Goal: Check status: Check status

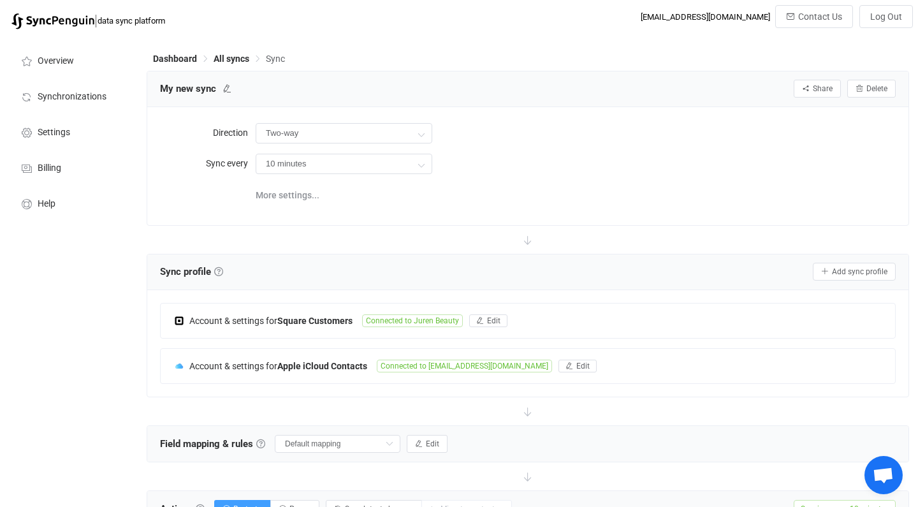
click at [277, 156] on input "10 minutes" at bounding box center [344, 164] width 177 height 20
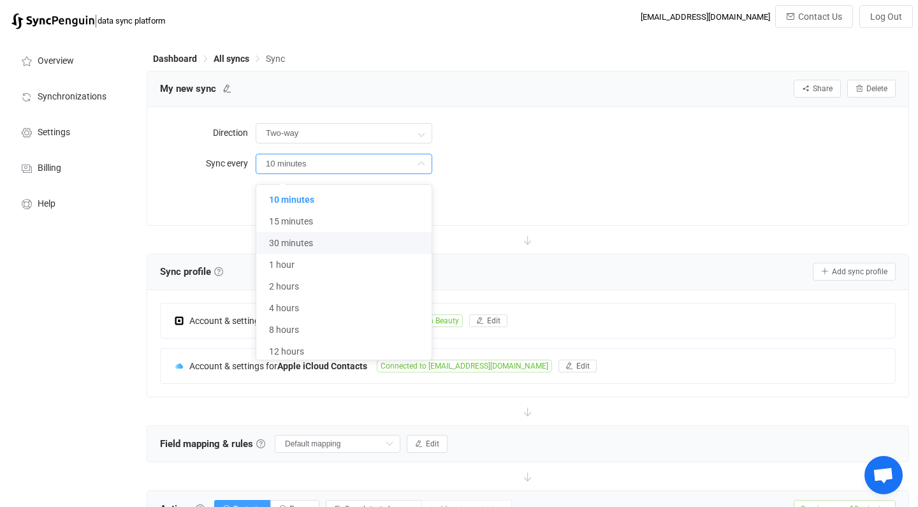
click at [579, 108] on div "Direction Two-way Two-way Square iCloud iCloud Square Sync every 10 minutes Mor…" at bounding box center [528, 165] width 762 height 117
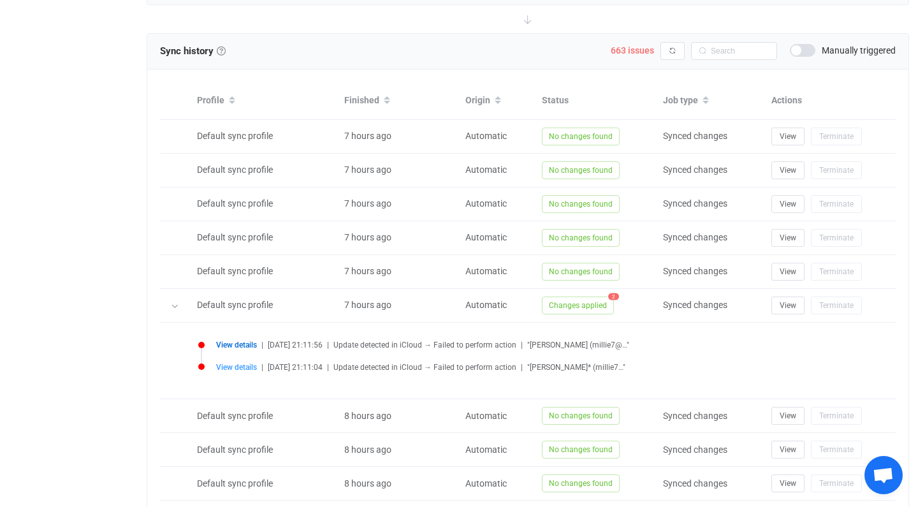
scroll to position [380, 0]
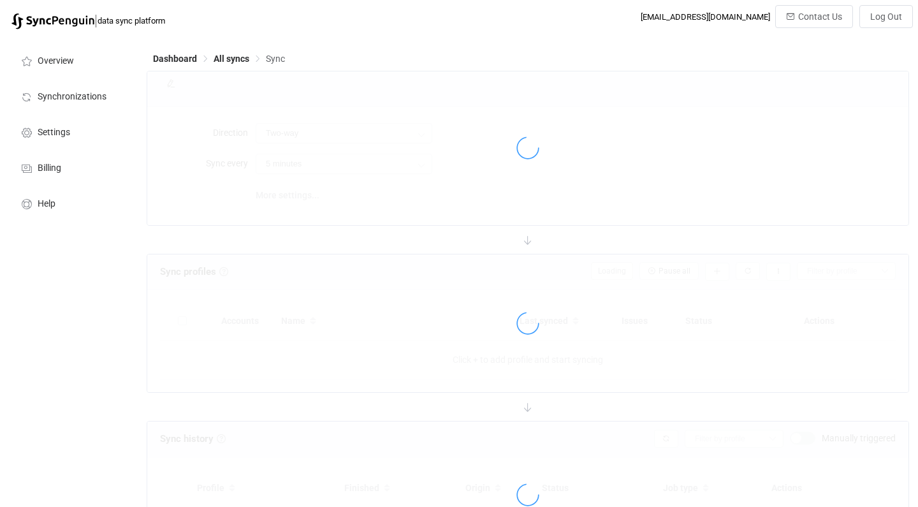
type input "10 minutes"
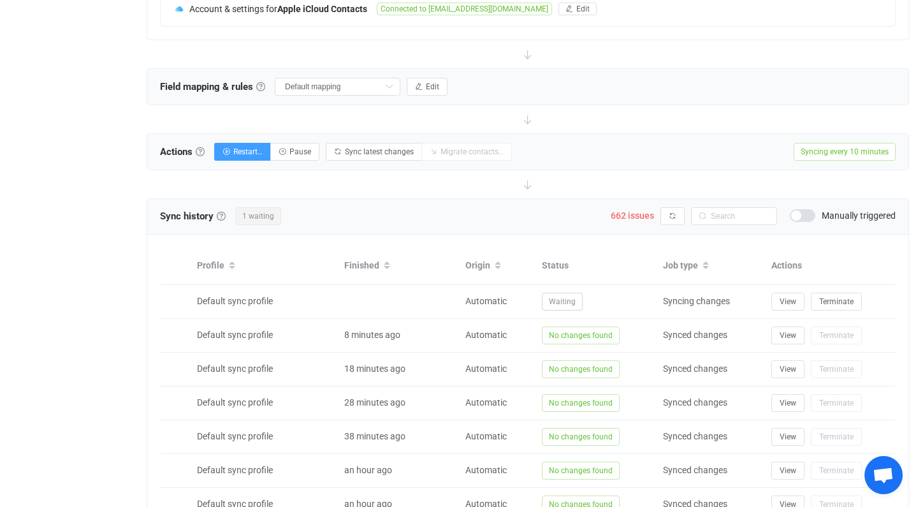
scroll to position [357, 0]
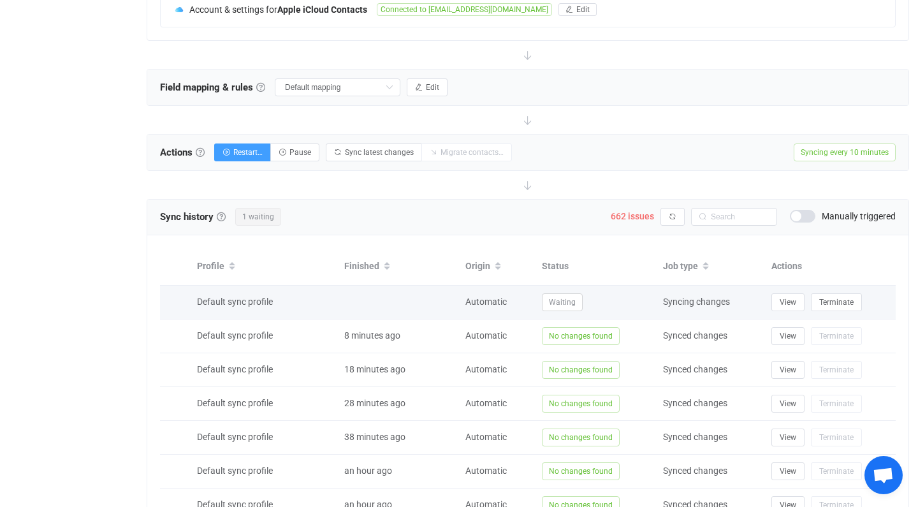
click at [490, 308] on div "Automatic" at bounding box center [497, 302] width 77 height 15
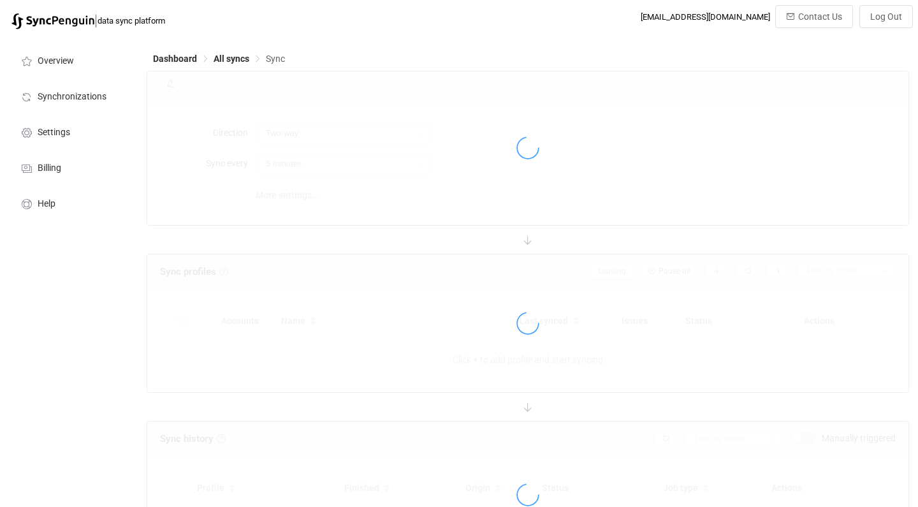
type input "10 minutes"
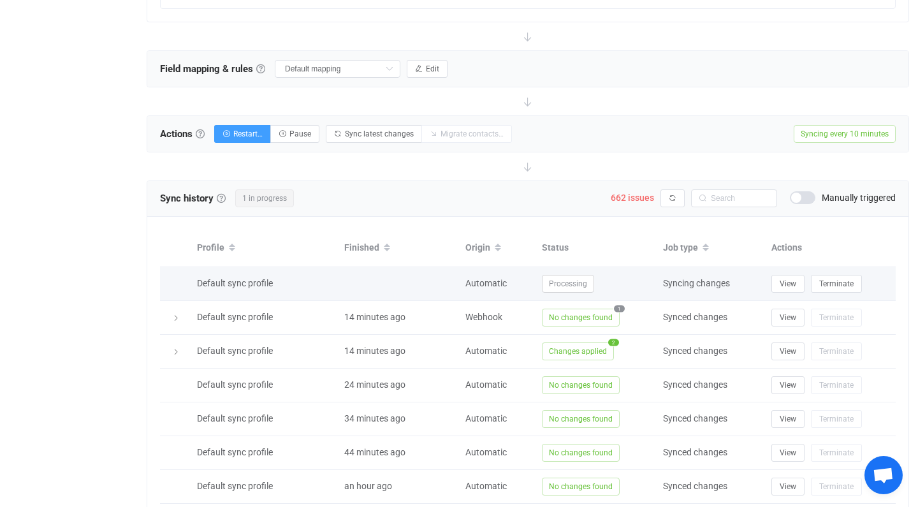
scroll to position [428, 0]
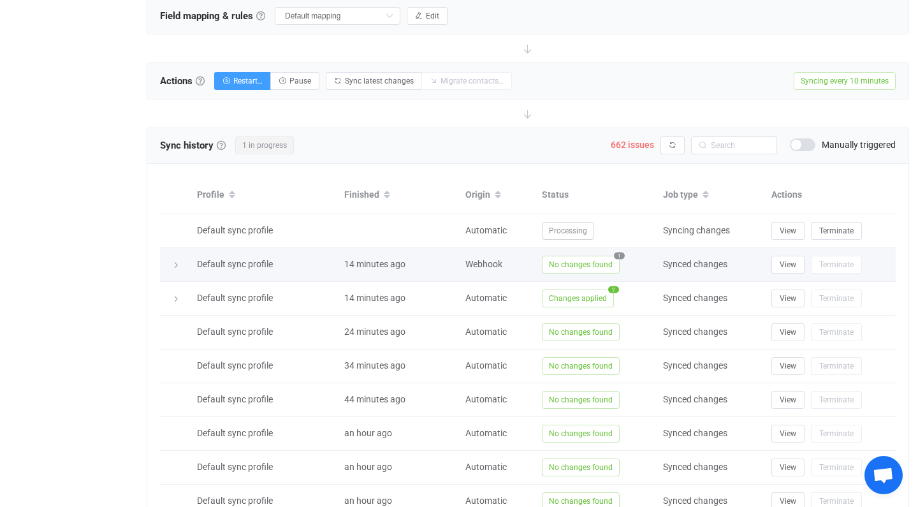
click at [608, 260] on span "No changes found" at bounding box center [581, 265] width 78 height 18
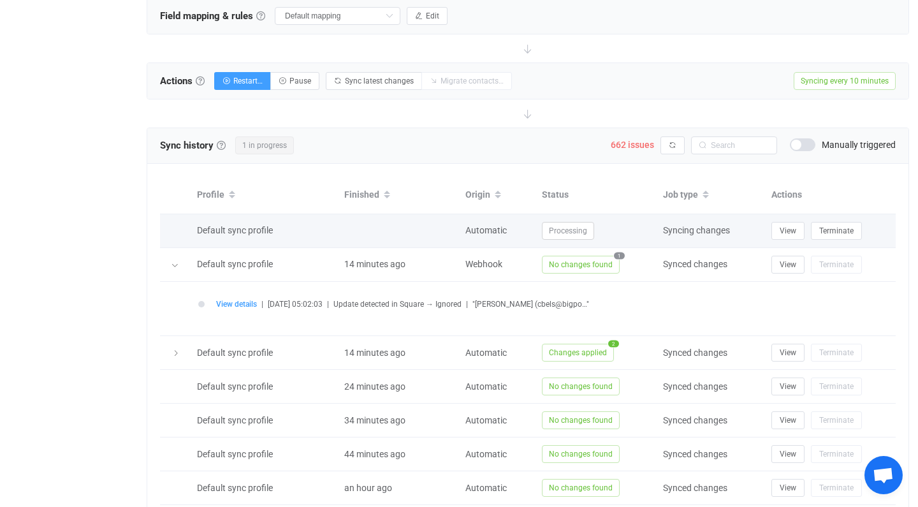
click at [563, 232] on span "Processing" at bounding box center [568, 231] width 52 height 18
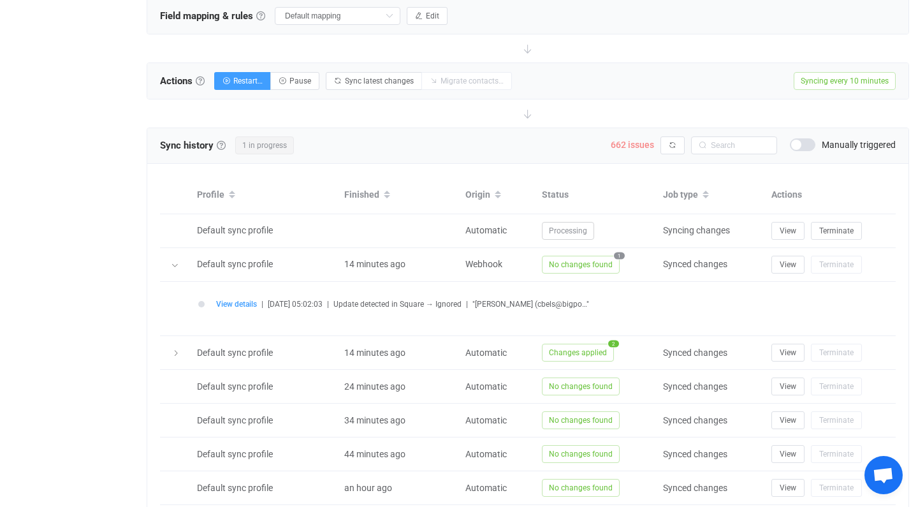
click at [638, 144] on span "662 issues" at bounding box center [632, 145] width 43 height 10
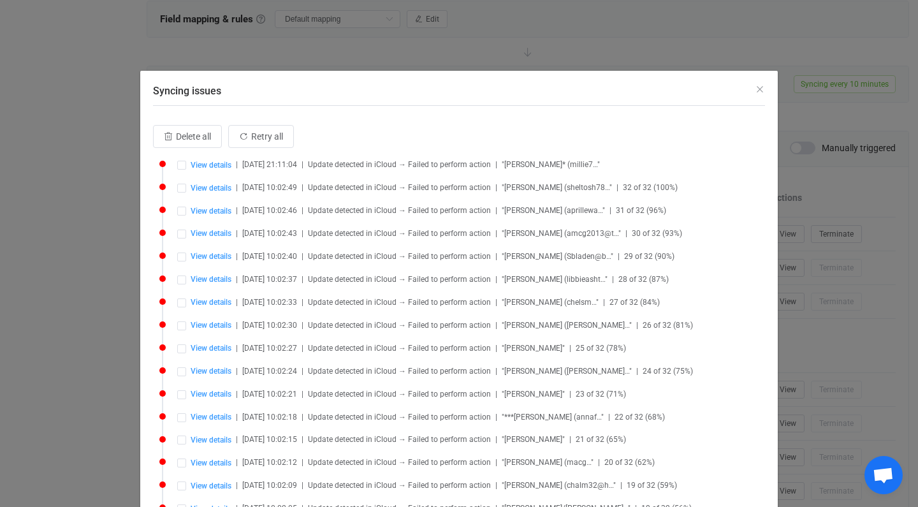
scroll to position [425, 0]
click at [758, 87] on icon "Close" at bounding box center [760, 89] width 10 height 10
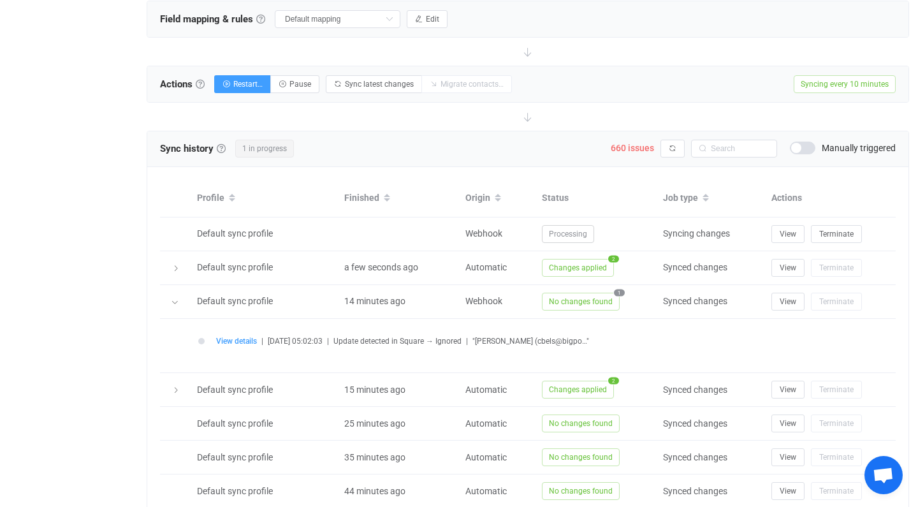
click at [758, 85] on div "Actions Actions To start syncing, click the Start syncing button. You'll be pro…" at bounding box center [528, 84] width 762 height 36
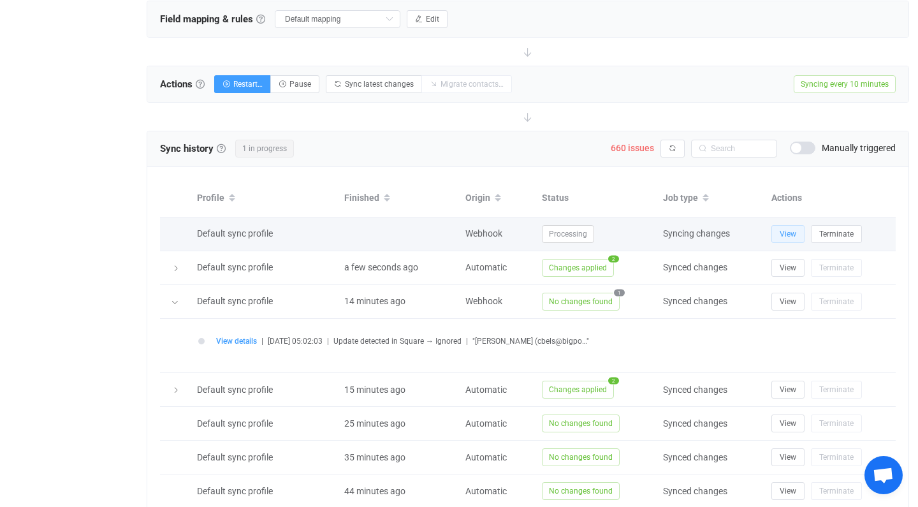
click at [776, 234] on button "View" at bounding box center [788, 234] width 33 height 18
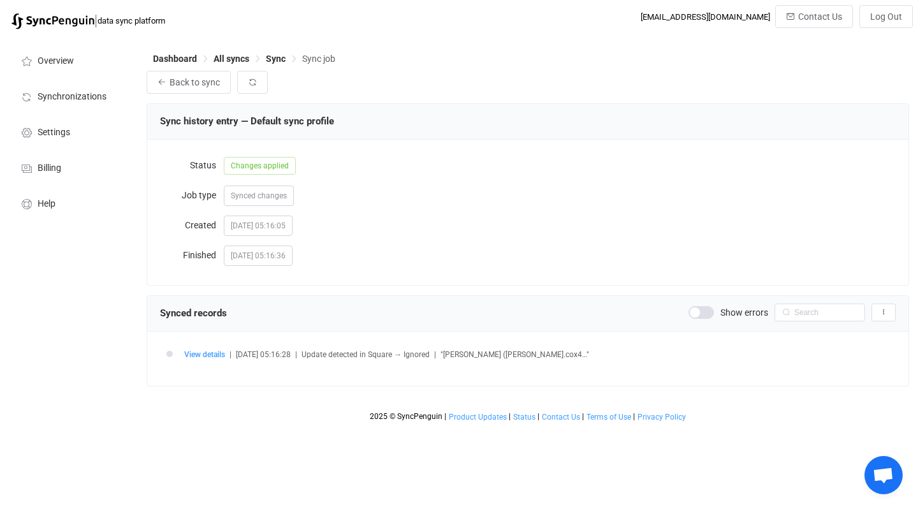
scroll to position [793, 0]
